Goal: Navigation & Orientation: Find specific page/section

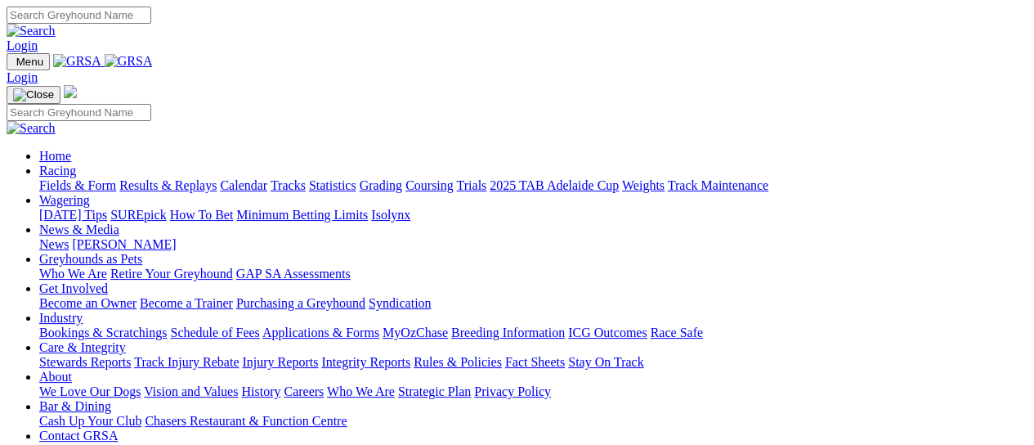
click at [267, 178] on link "Calendar" at bounding box center [243, 185] width 47 height 14
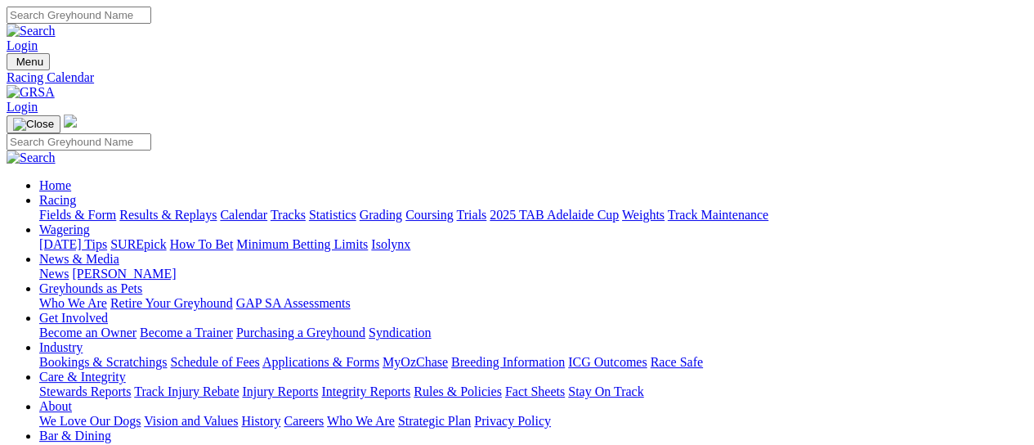
click at [176, 267] on link "[PERSON_NAME]" at bounding box center [124, 274] width 104 height 14
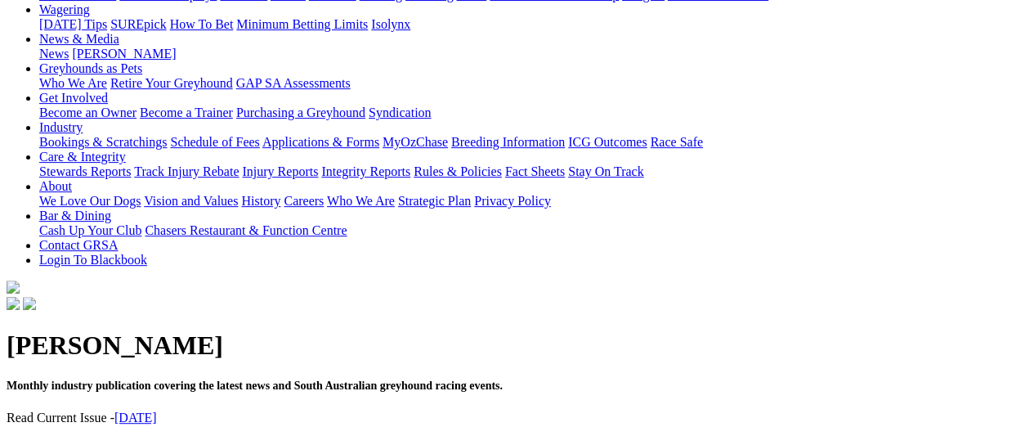
scroll to position [214, 0]
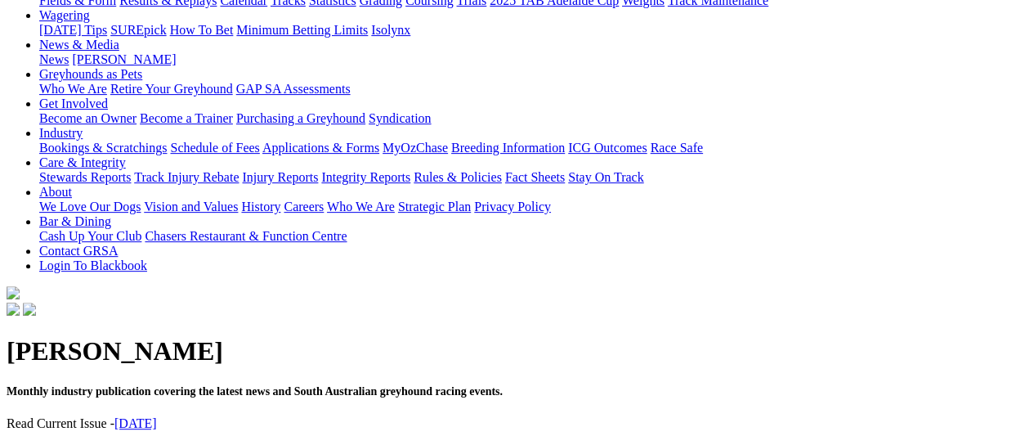
click at [157, 416] on link "August 2025" at bounding box center [135, 423] width 43 height 14
